Goal: Transaction & Acquisition: Purchase product/service

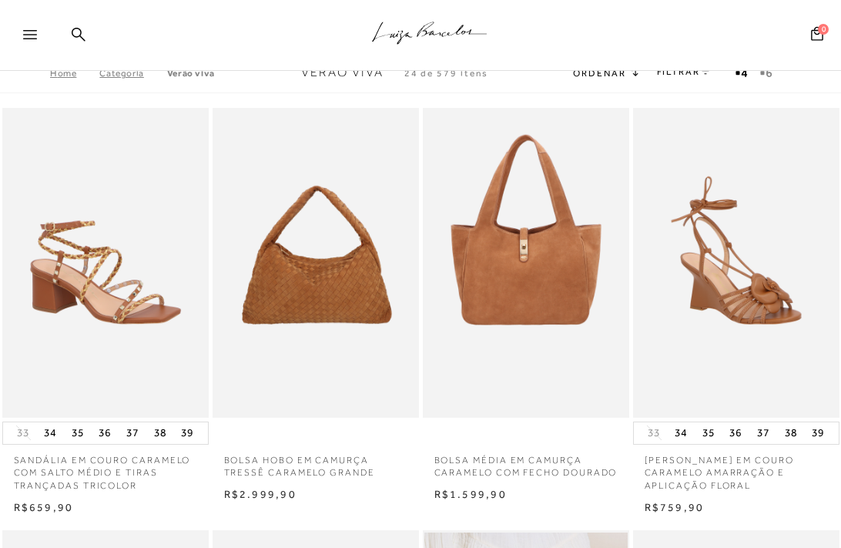
click at [119, 72] on link "Categoria" at bounding box center [132, 73] width 67 height 11
click at [124, 77] on link "Categoria" at bounding box center [132, 73] width 67 height 11
click at [60, 72] on link "Home" at bounding box center [74, 73] width 49 height 11
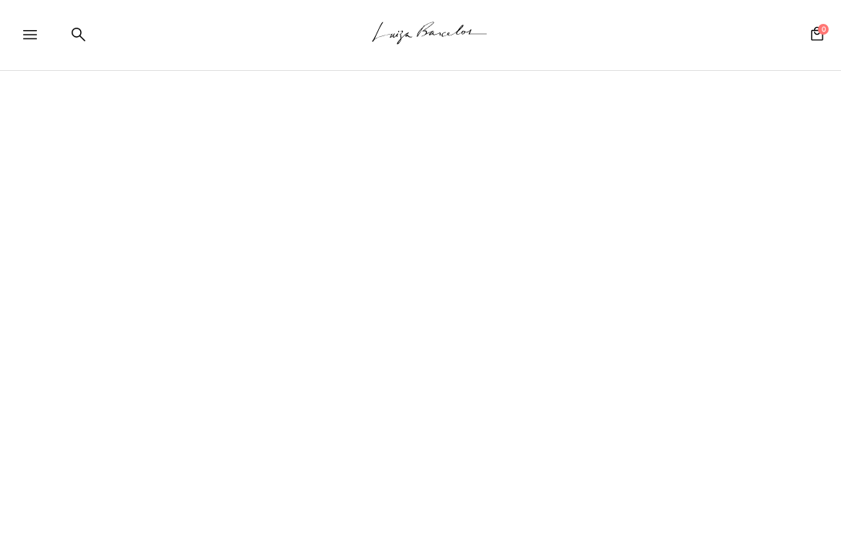
click at [32, 34] on icon at bounding box center [30, 34] width 14 height 9
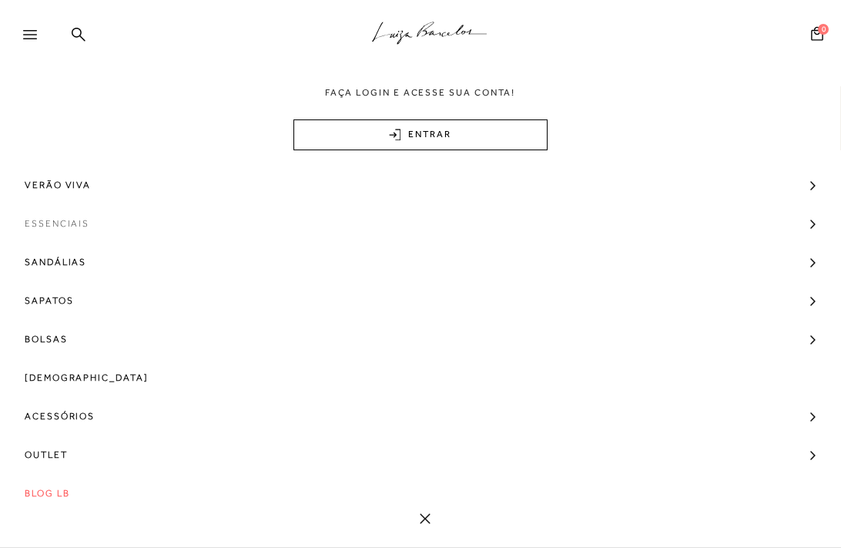
click at [810, 226] on link "Essenciais" at bounding box center [420, 223] width 841 height 39
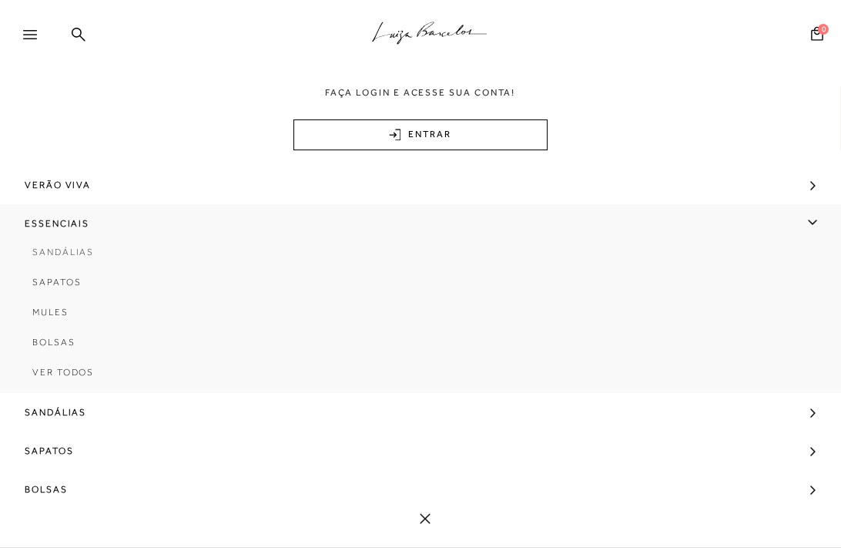
click at [69, 251] on span "Sandálias" at bounding box center [63, 252] width 62 height 11
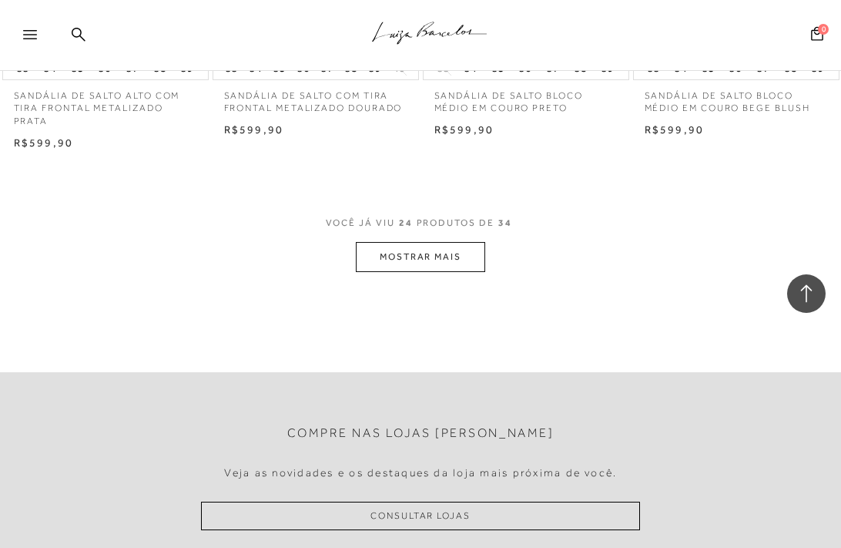
scroll to position [2468, 0]
click at [434, 244] on button "MOSTRAR MAIS" at bounding box center [420, 255] width 129 height 30
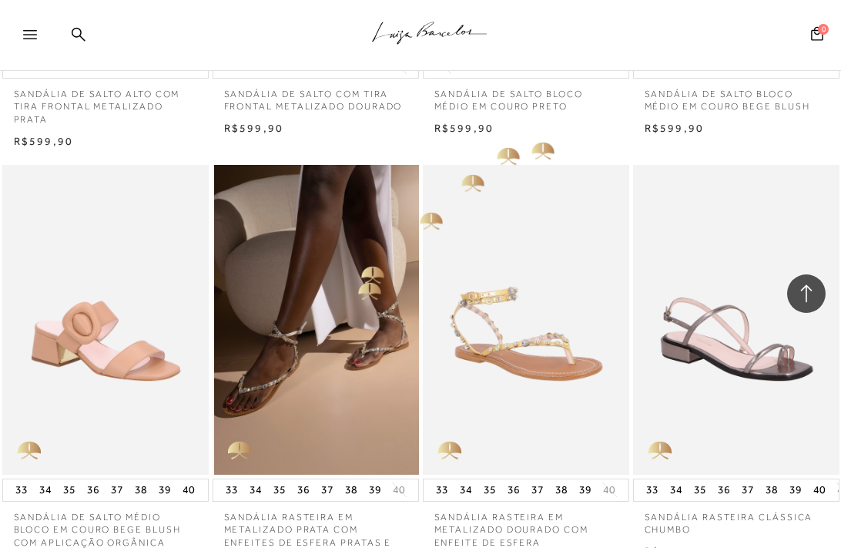
click at [347, 292] on img at bounding box center [316, 320] width 205 height 310
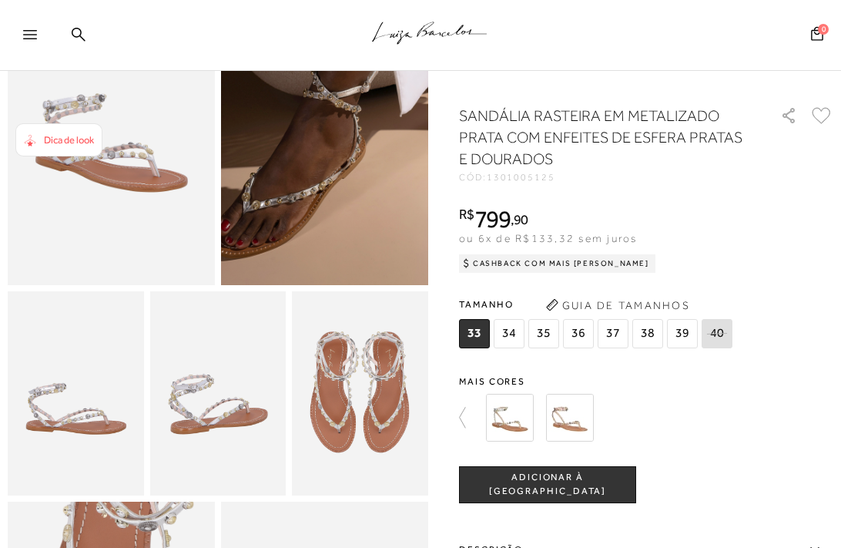
scroll to position [159, 0]
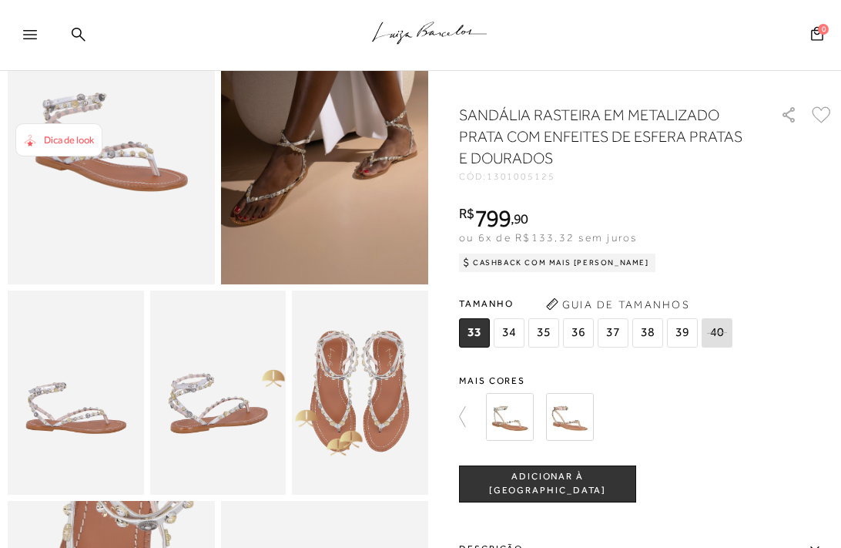
click at [353, 417] on img at bounding box center [360, 392] width 136 height 204
click at [575, 426] on img at bounding box center [570, 417] width 48 height 48
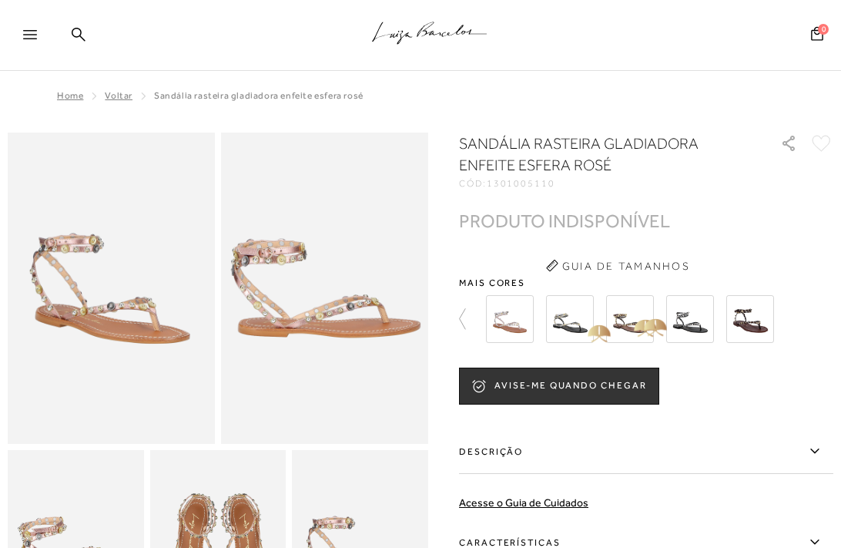
click at [636, 316] on img at bounding box center [630, 319] width 48 height 48
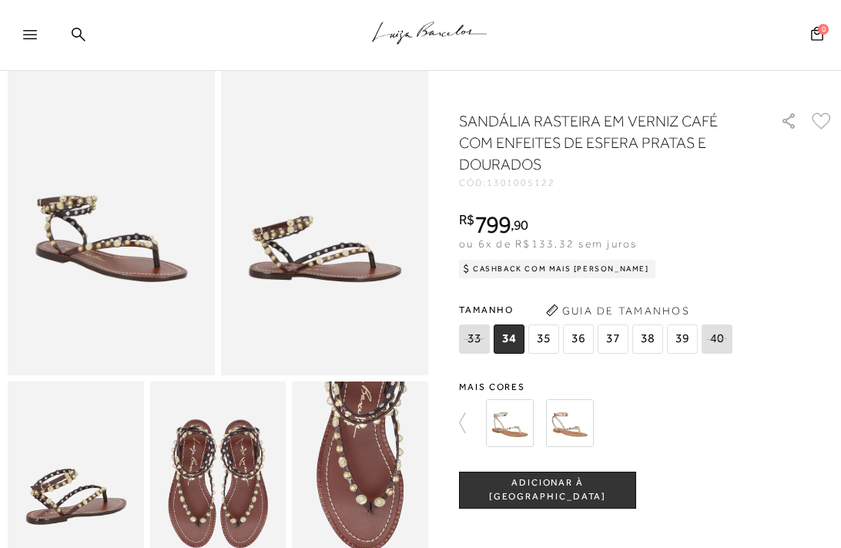
scroll to position [72, 0]
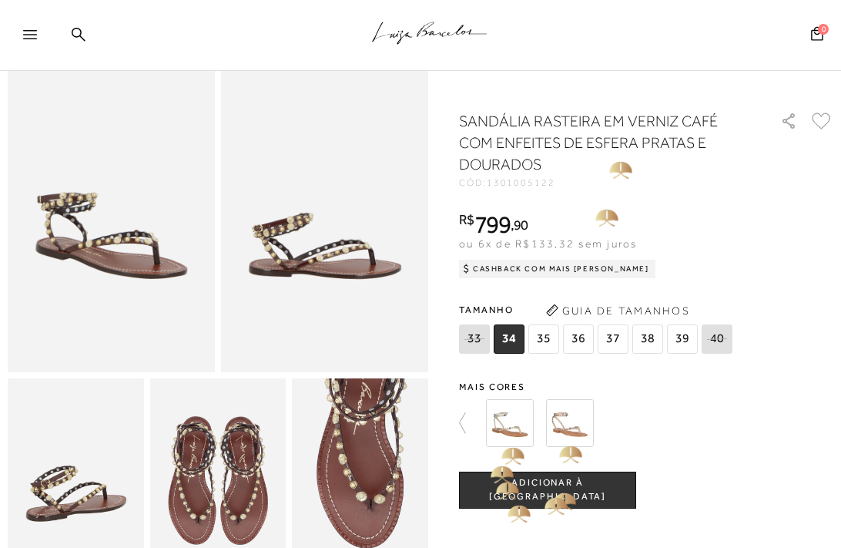
click at [505, 417] on img at bounding box center [510, 423] width 48 height 48
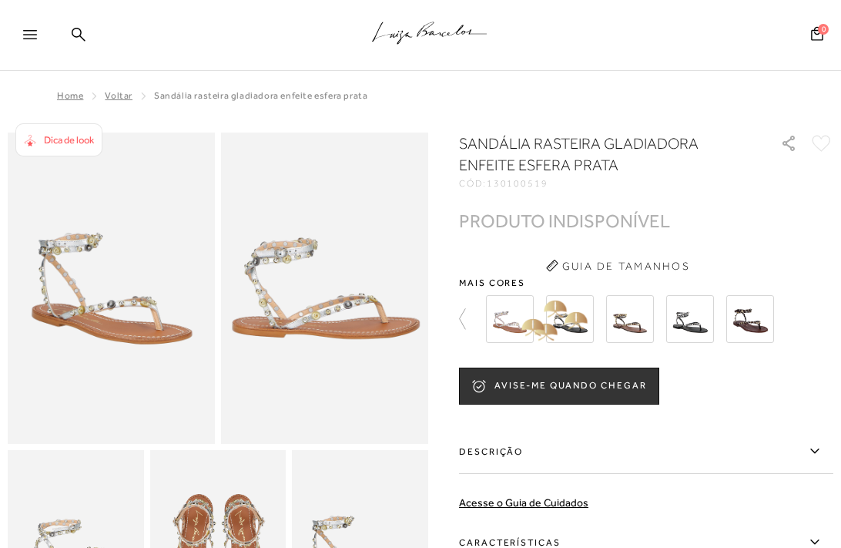
click at [508, 320] on img at bounding box center [510, 319] width 48 height 48
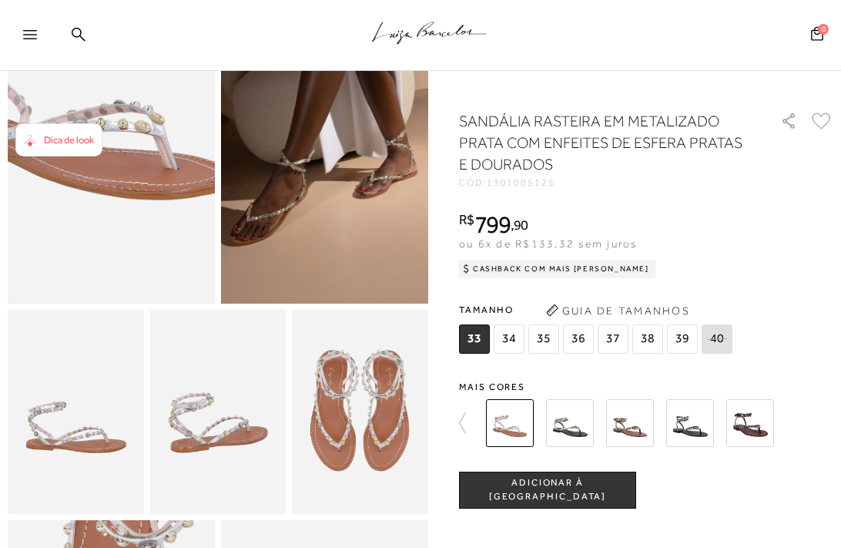
scroll to position [191, 0]
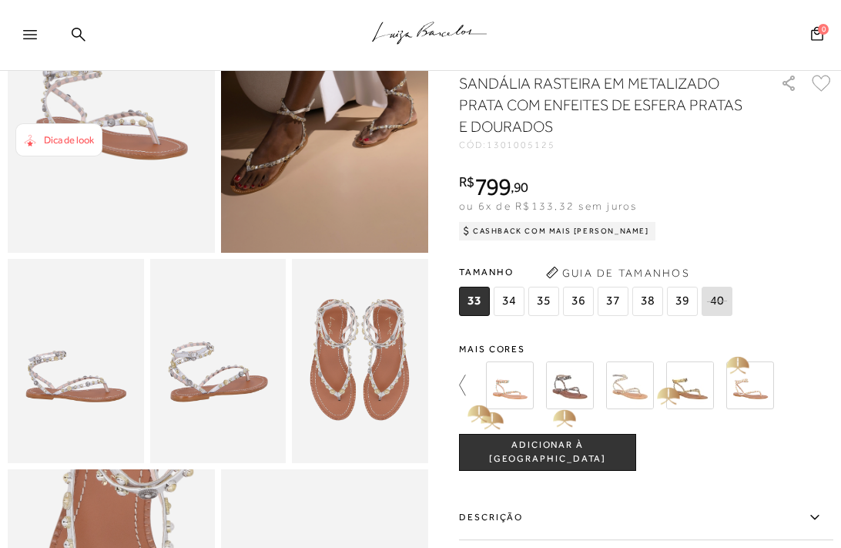
click at [468, 389] on icon at bounding box center [470, 385] width 22 height 22
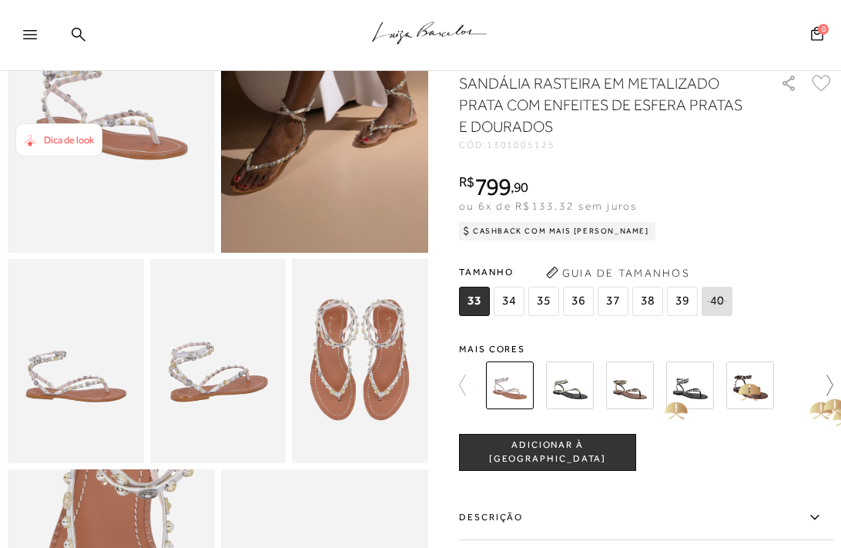
click at [826, 391] on icon at bounding box center [823, 385] width 22 height 22
